Goal: Information Seeking & Learning: Learn about a topic

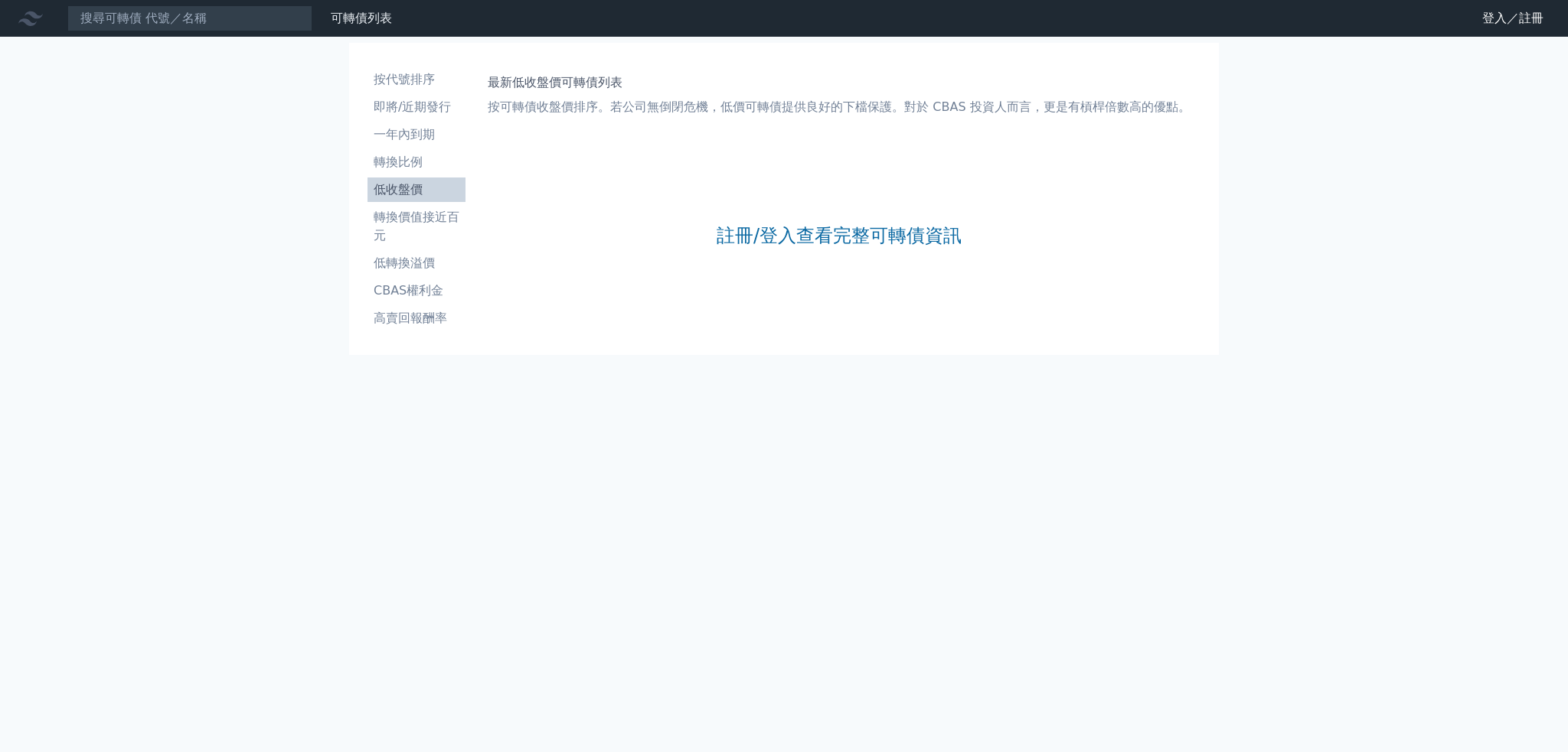
click at [212, 32] on nav "可轉債列表 財務數據 可轉債列表 財務數據 登入／註冊 登入／註冊" at bounding box center [784, 19] width 1568 height 37
click at [193, 10] on input at bounding box center [190, 19] width 245 height 26
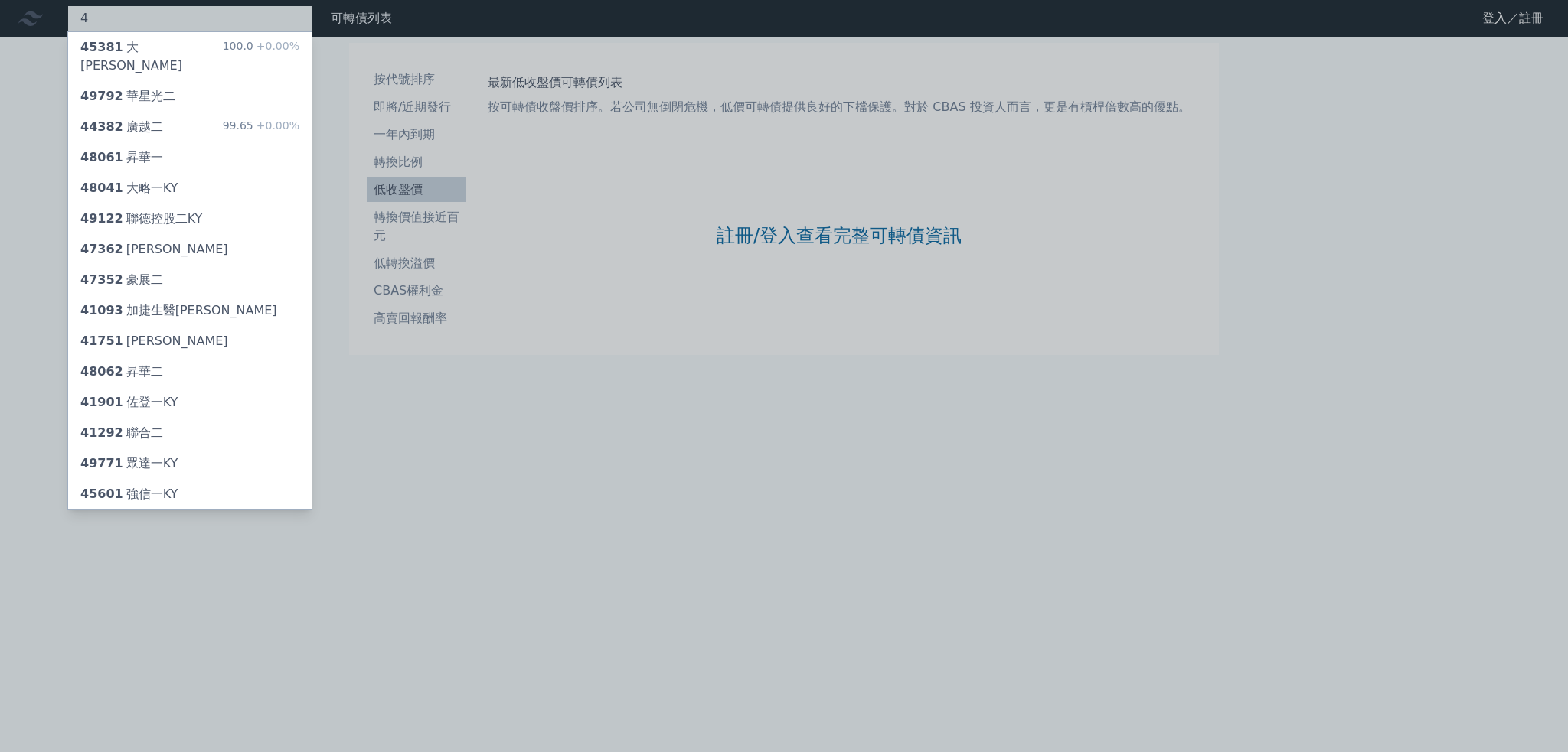
type input "4"
click at [772, 217] on div at bounding box center [784, 376] width 1568 height 752
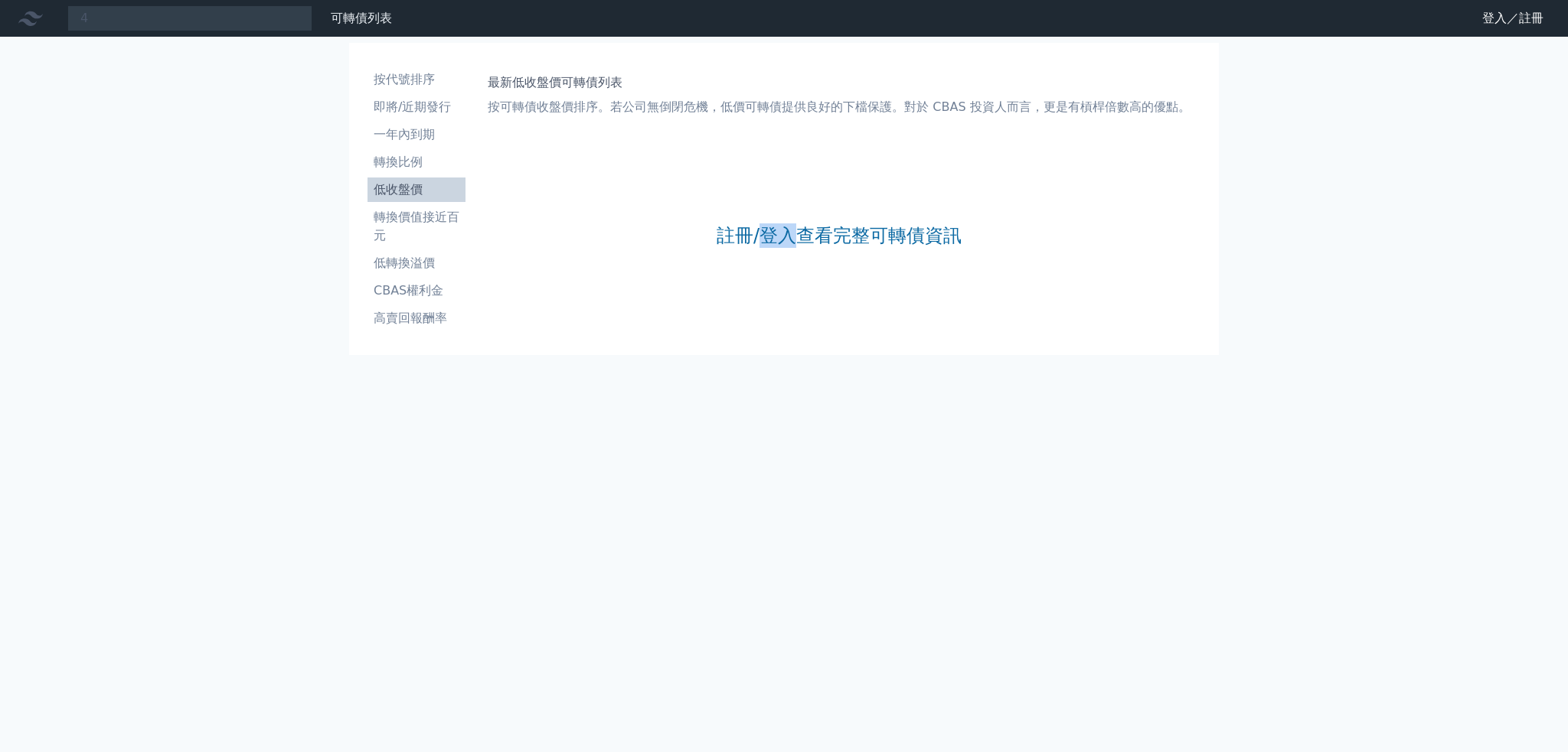
click at [774, 219] on div "註冊/登入查看完整可轉債資訊" at bounding box center [840, 236] width 245 height 202
click at [769, 234] on link "註冊/登入查看完整可轉債資訊" at bounding box center [840, 236] width 245 height 24
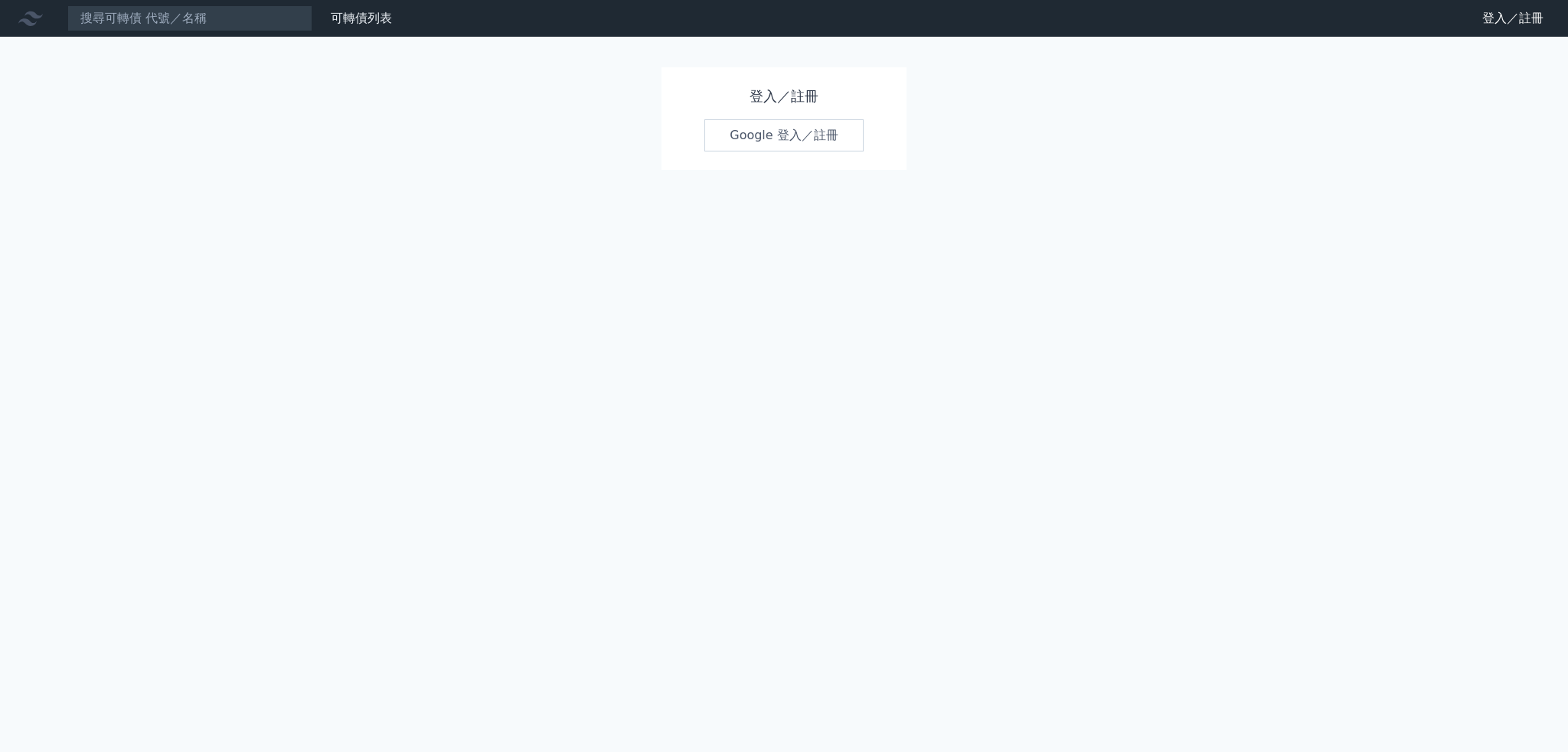
click at [816, 134] on link "Google 登入／註冊" at bounding box center [784, 135] width 160 height 32
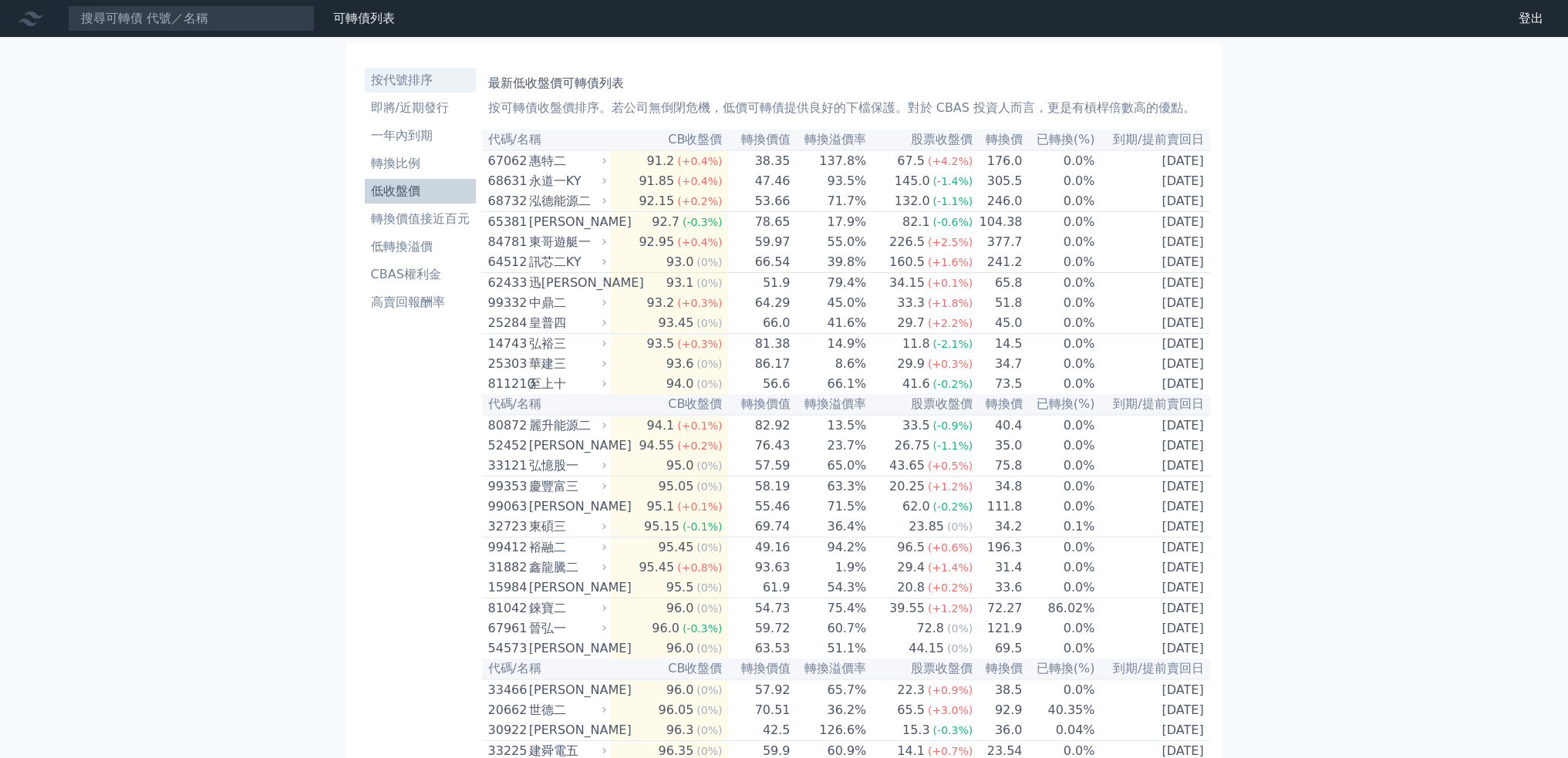
click at [408, 78] on li "按代號排序" at bounding box center [420, 80] width 111 height 19
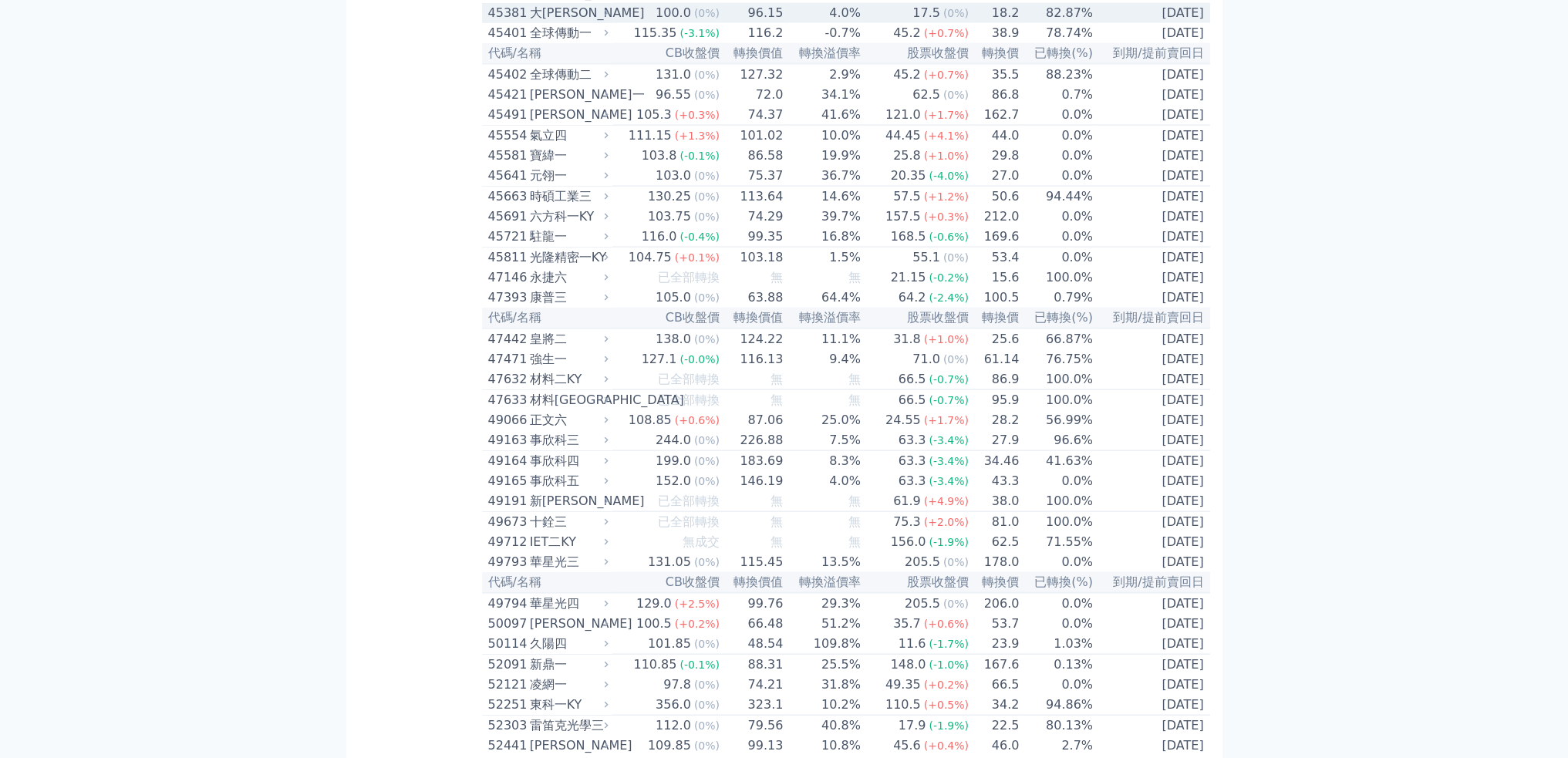
scroll to position [4012, 0]
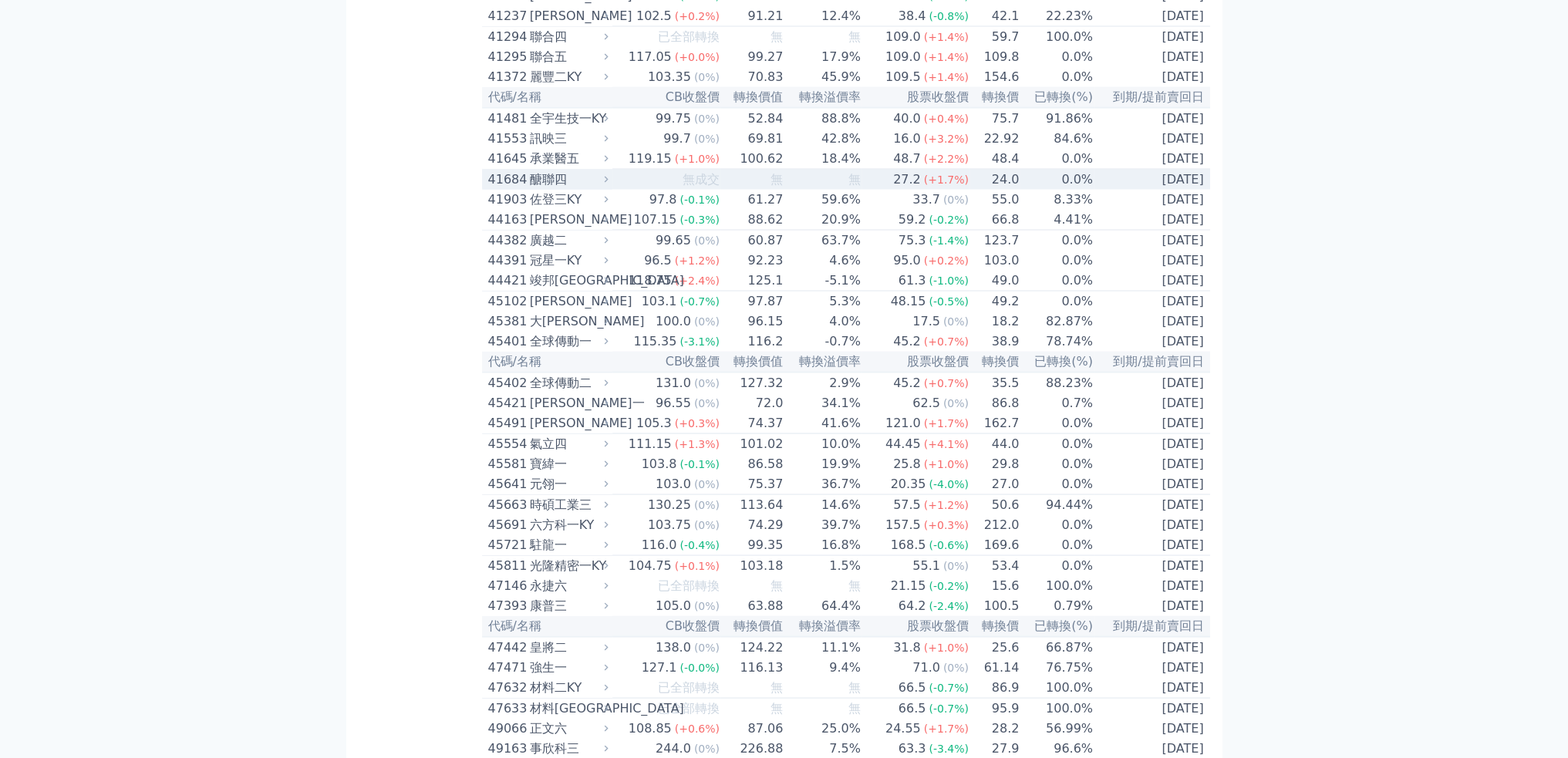
click at [540, 189] on div "醣聯四" at bounding box center [567, 179] width 76 height 19
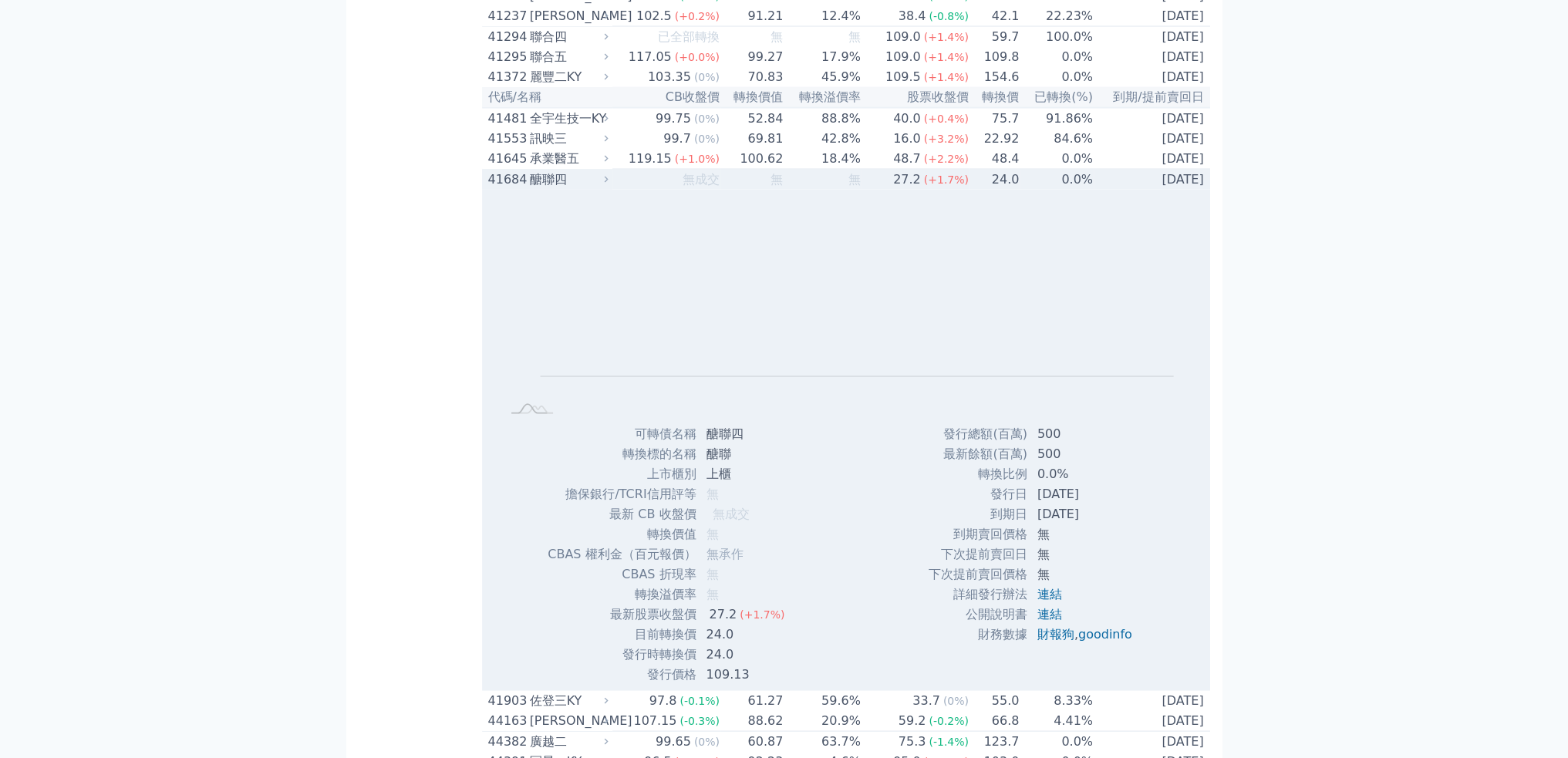
scroll to position [4320, 0]
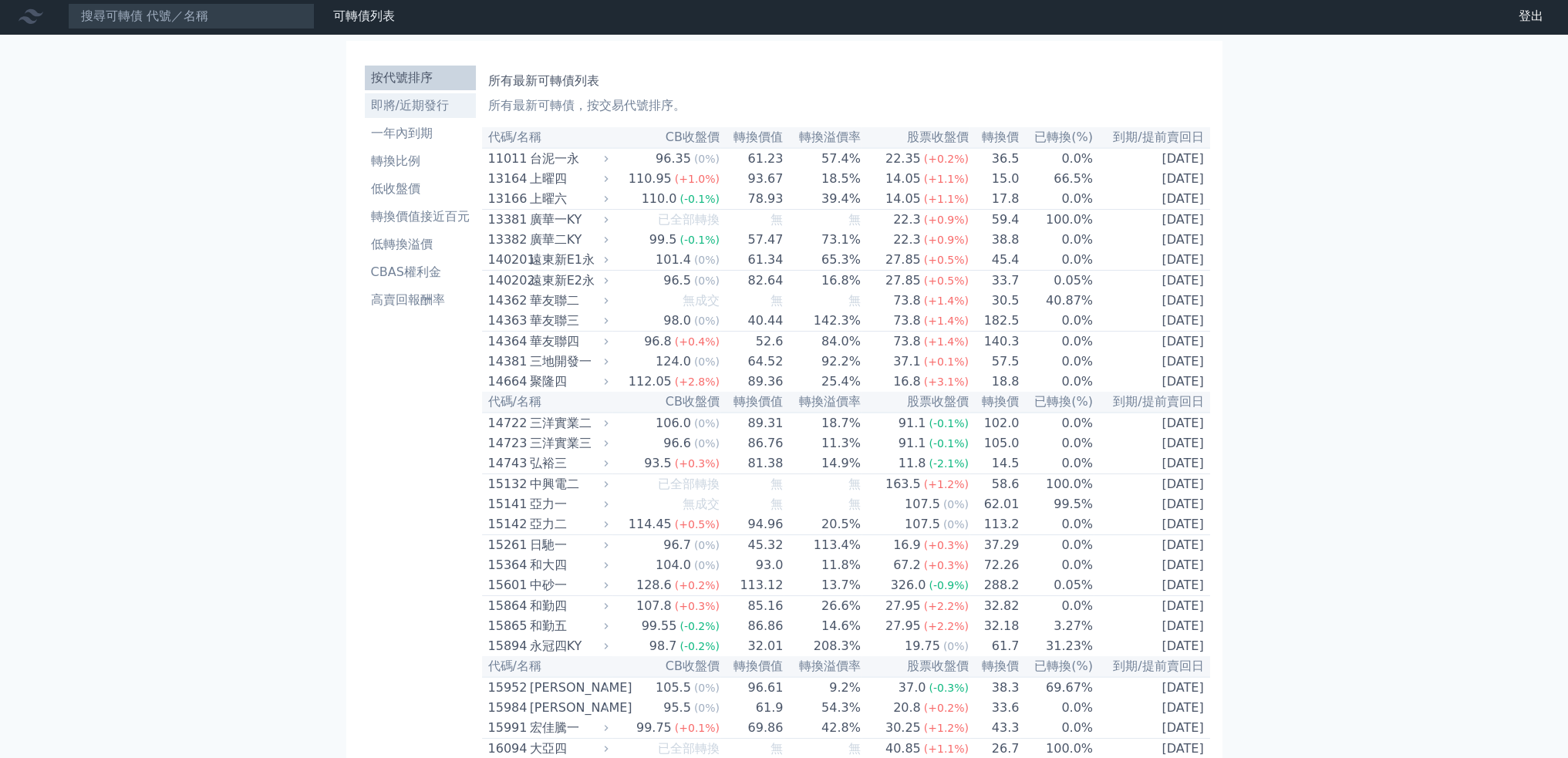
scroll to position [0, 0]
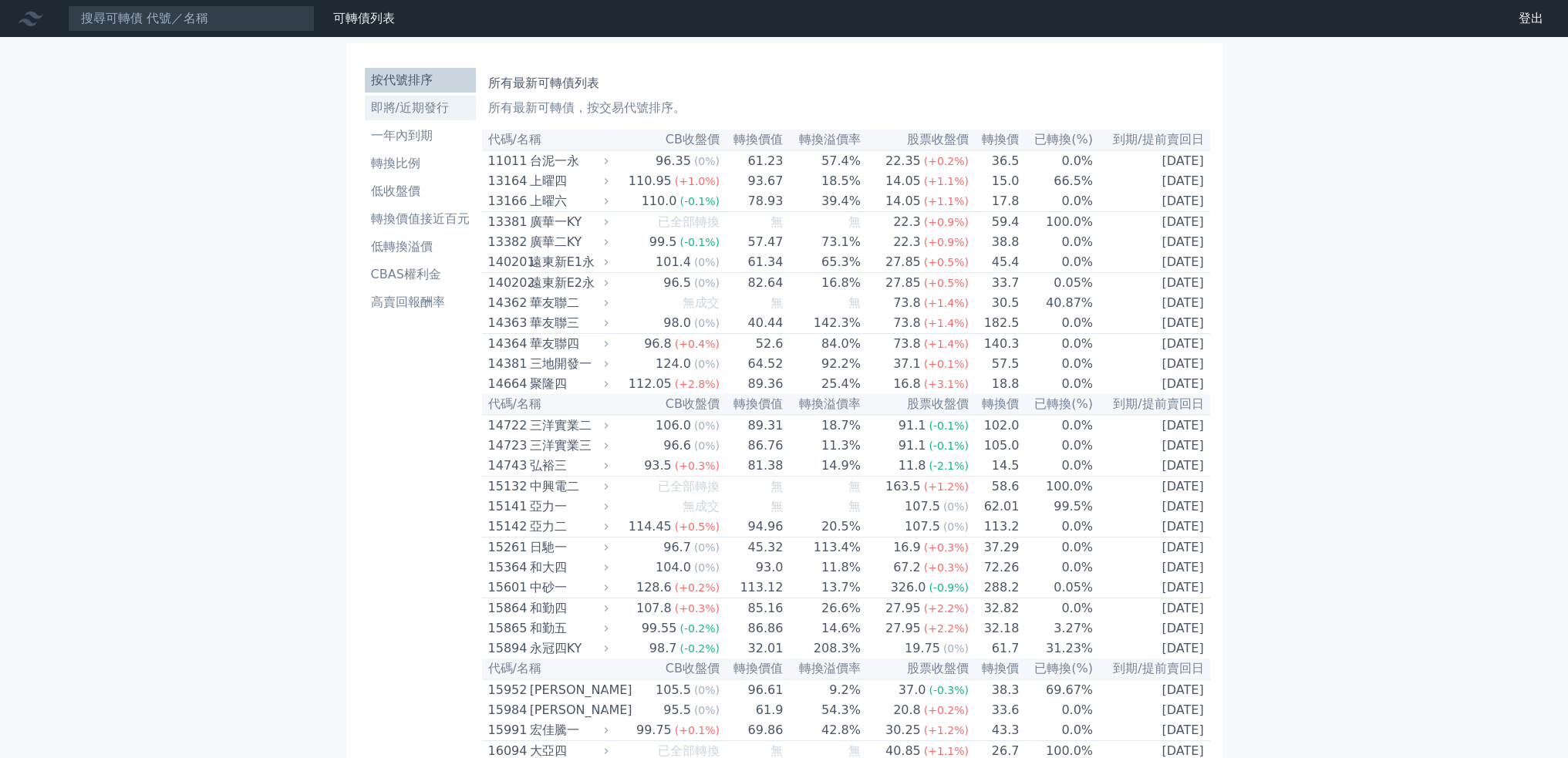
drag, startPoint x: 404, startPoint y: 104, endPoint x: 415, endPoint y: 104, distance: 11.0
click at [404, 104] on li "即將/近期發行" at bounding box center [420, 108] width 111 height 19
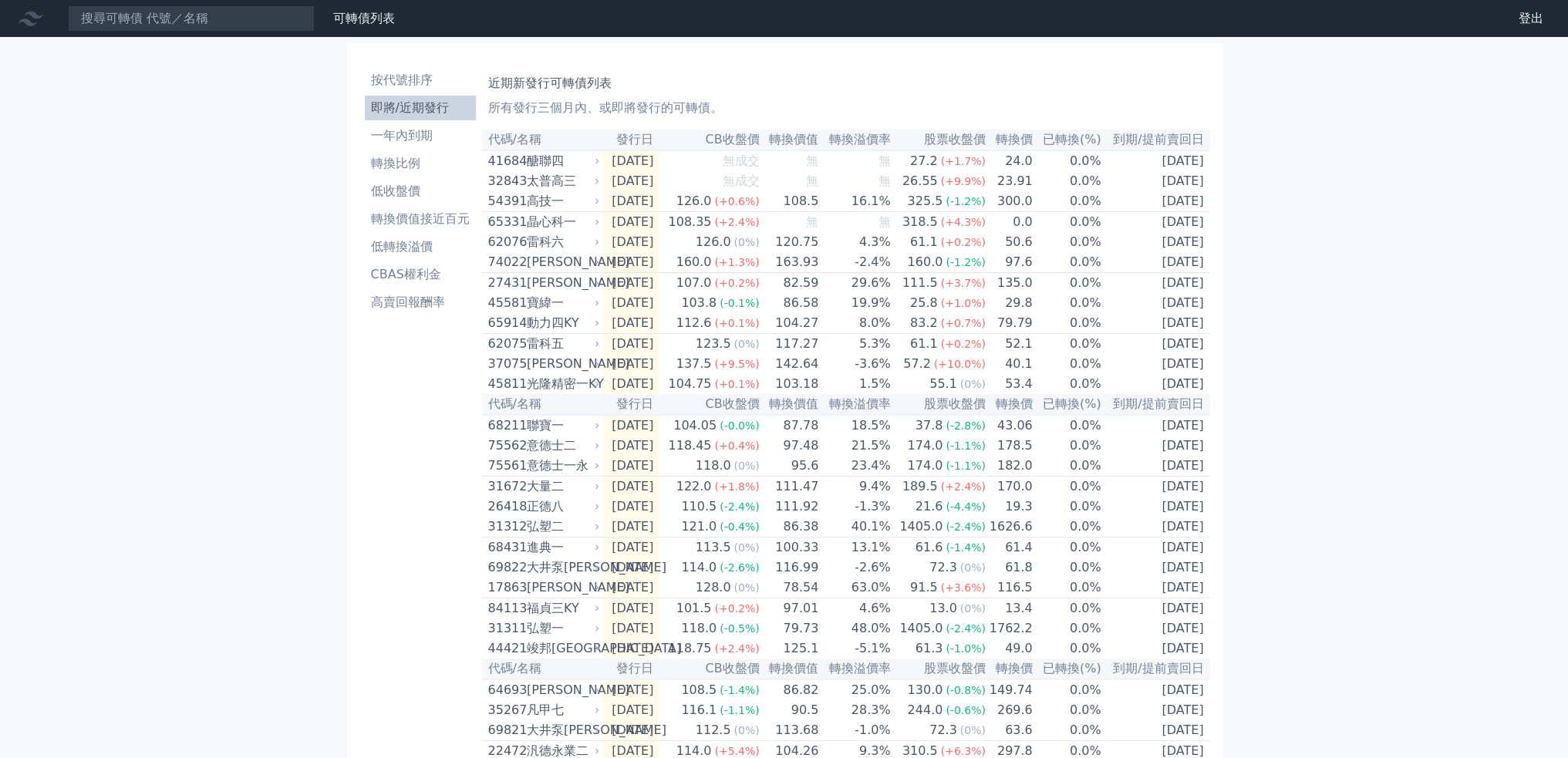
click at [411, 79] on li "按代號排序" at bounding box center [420, 80] width 111 height 19
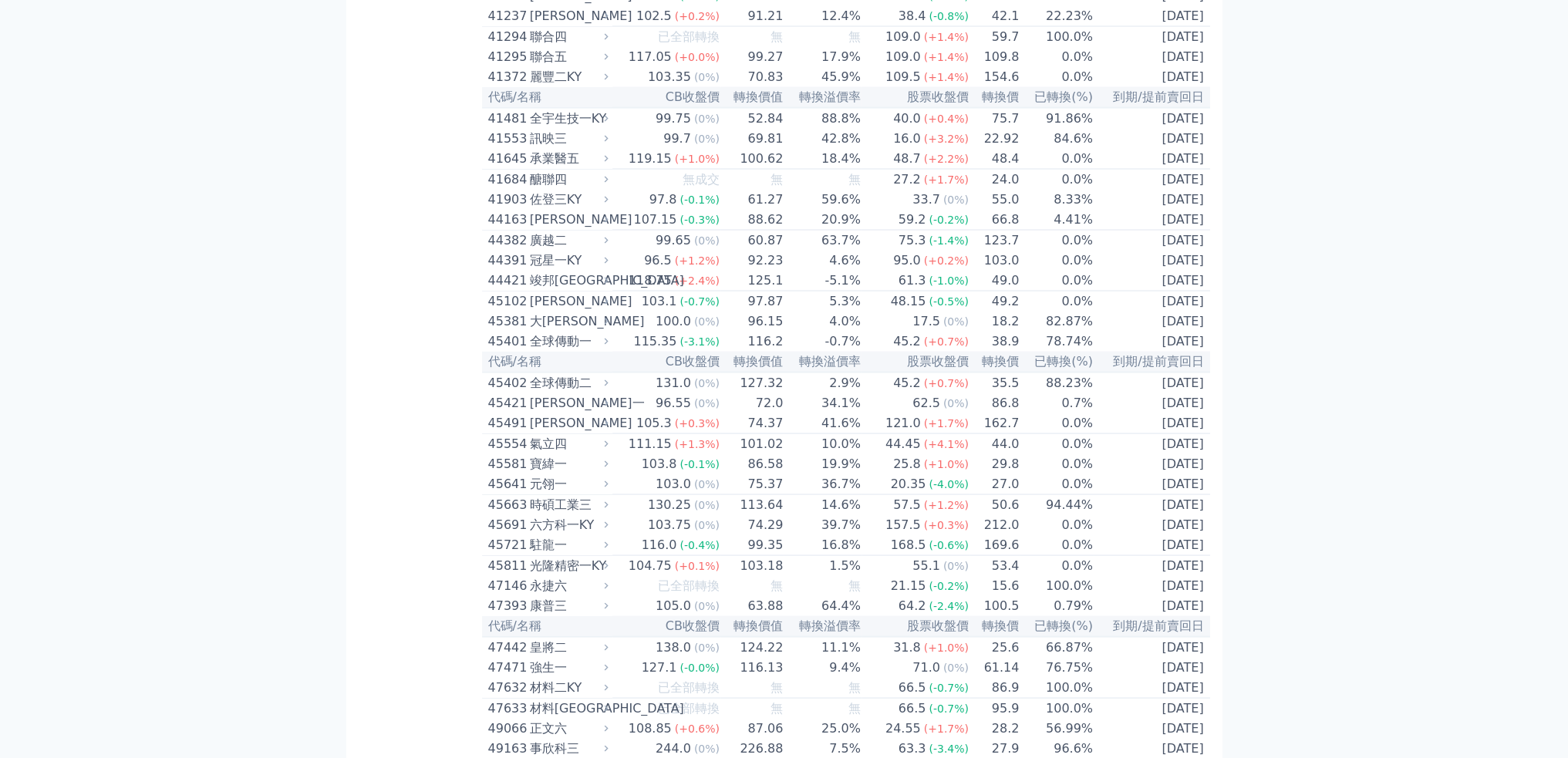
scroll to position [4320, 0]
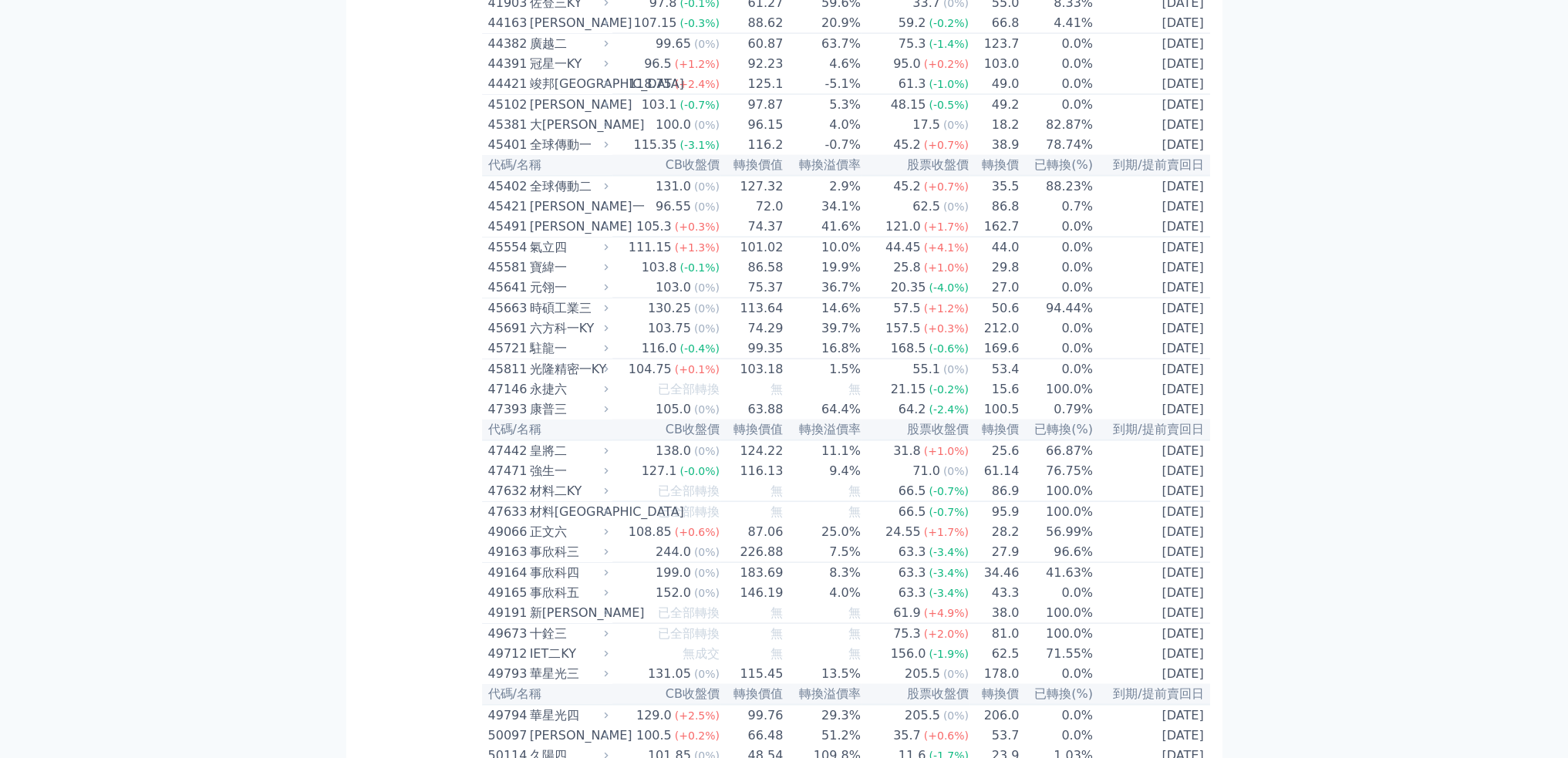
scroll to position [4012, 0]
